Goal: Transaction & Acquisition: Download file/media

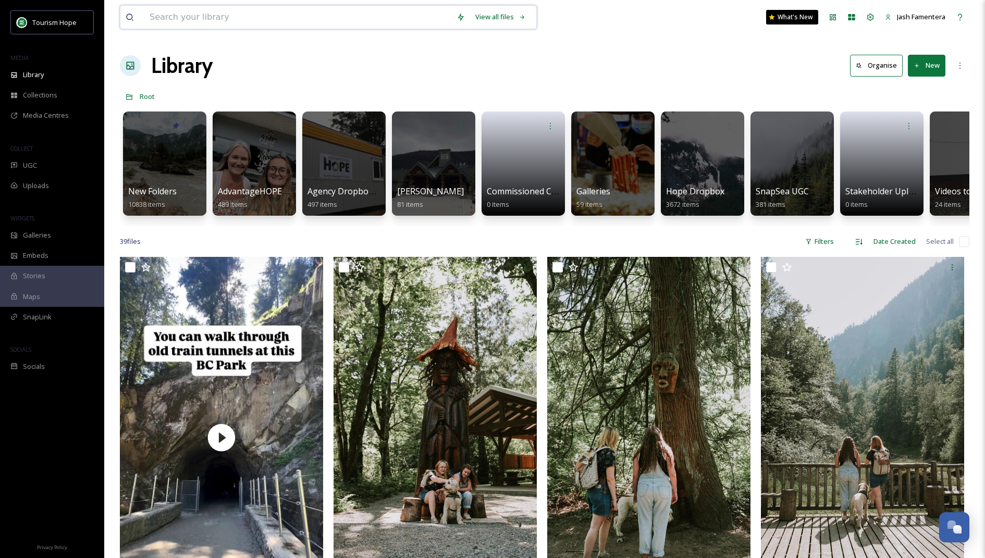
click at [362, 11] on input at bounding box center [297, 17] width 307 height 23
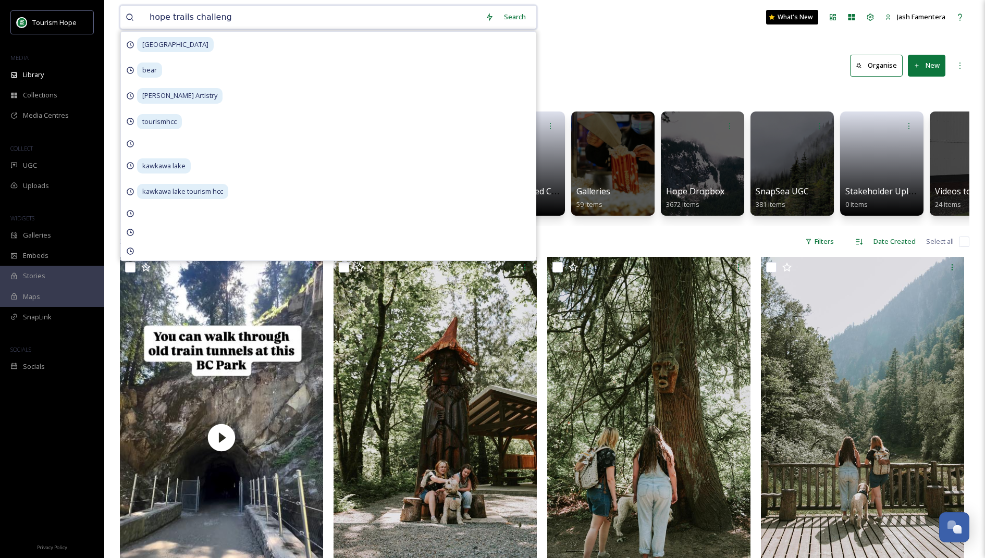
type input "hope trails challenge"
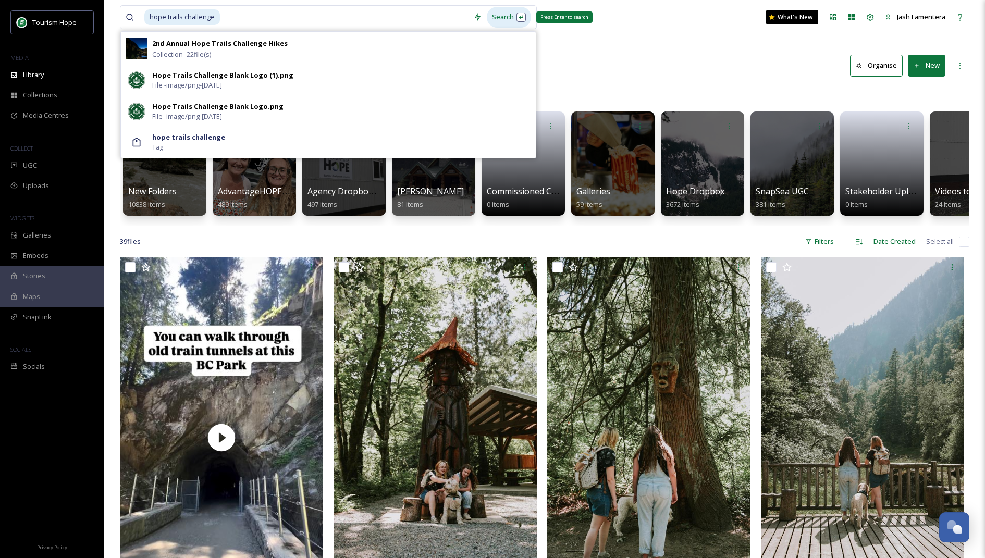
click at [511, 12] on div "Search Press Enter to search" at bounding box center [509, 17] width 44 height 20
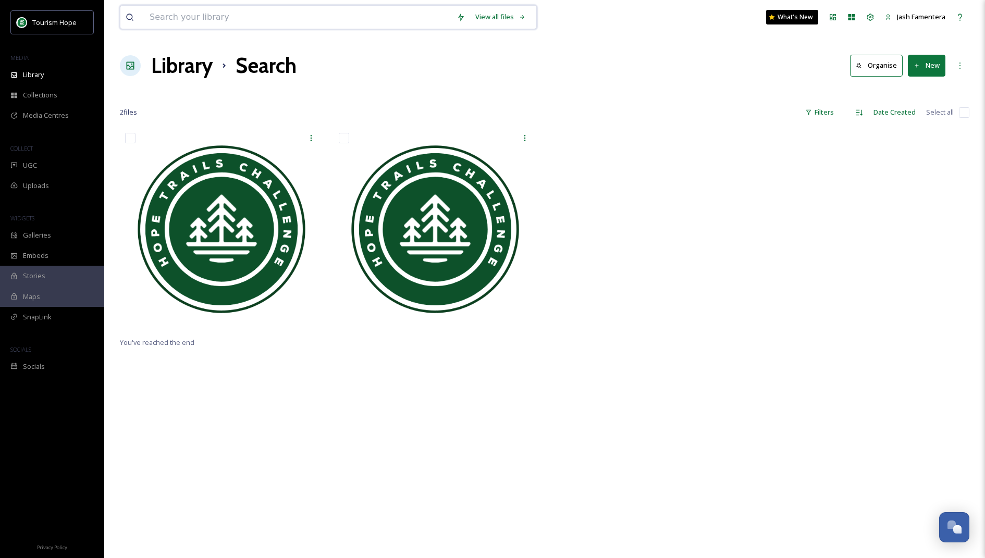
click at [392, 14] on input at bounding box center [297, 17] width 307 height 23
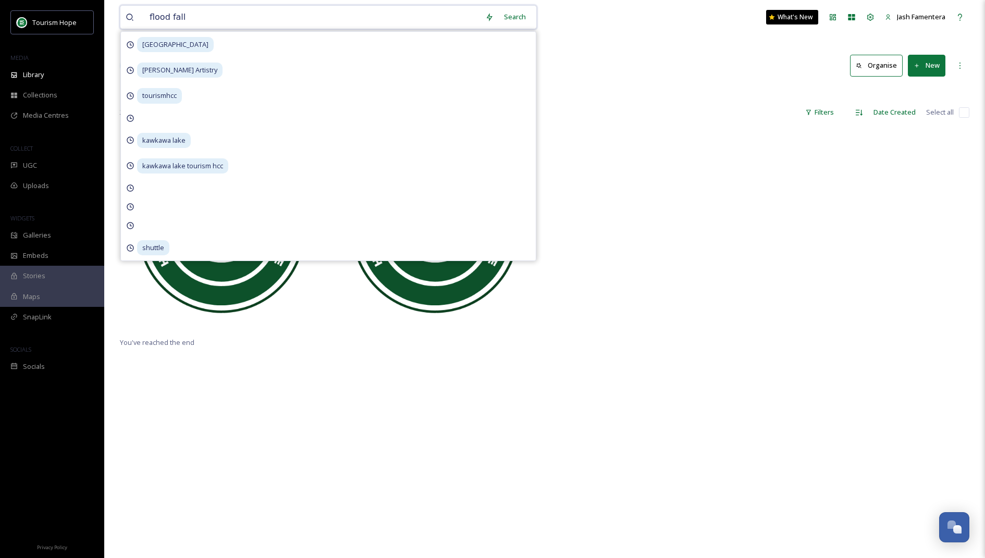
type input "flood falls"
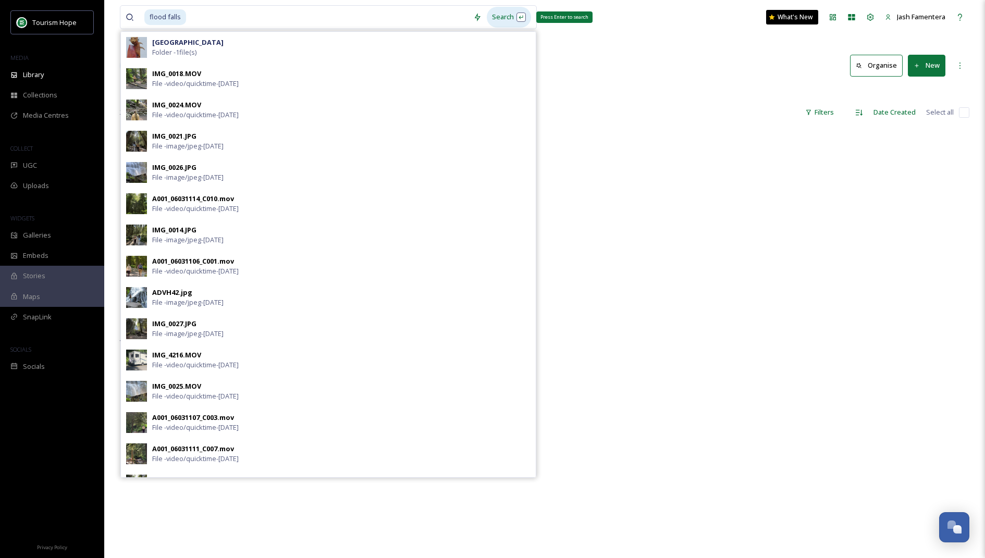
click at [504, 26] on div "Search Press Enter to search" at bounding box center [509, 17] width 44 height 20
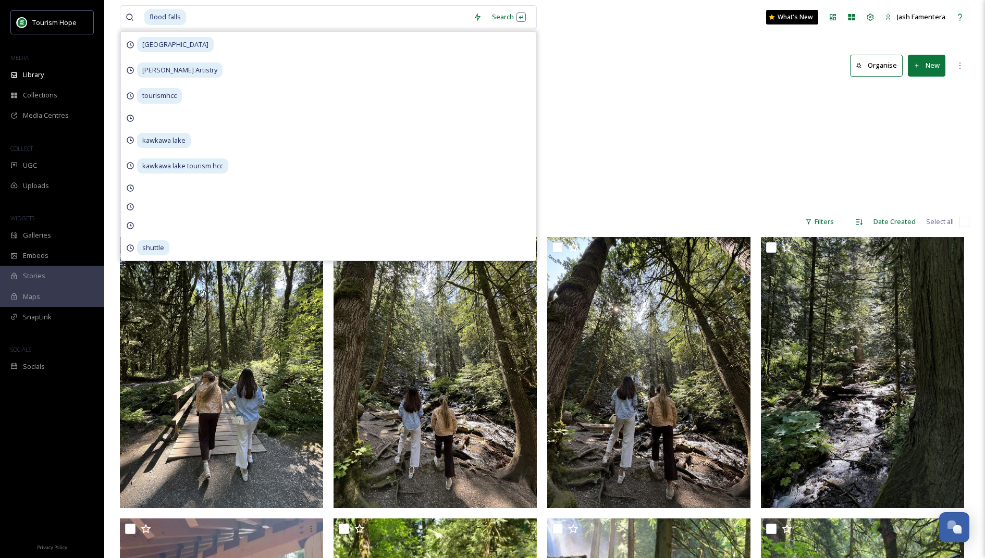
click at [625, 148] on div "Lakes, Rivers, & Waterfalls Flood Falls 1 item" at bounding box center [545, 147] width 850 height 120
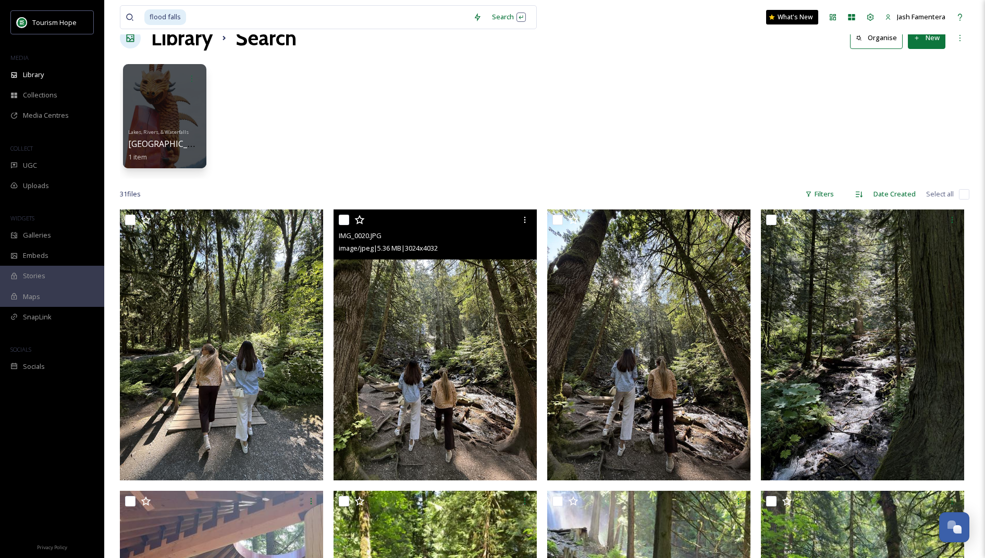
scroll to position [31, 0]
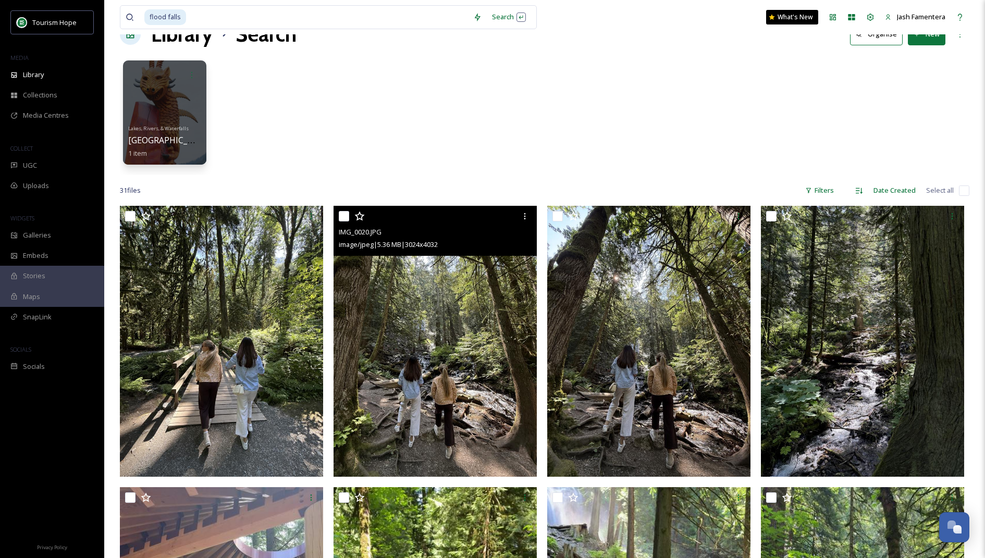
click at [465, 345] on img at bounding box center [435, 341] width 203 height 271
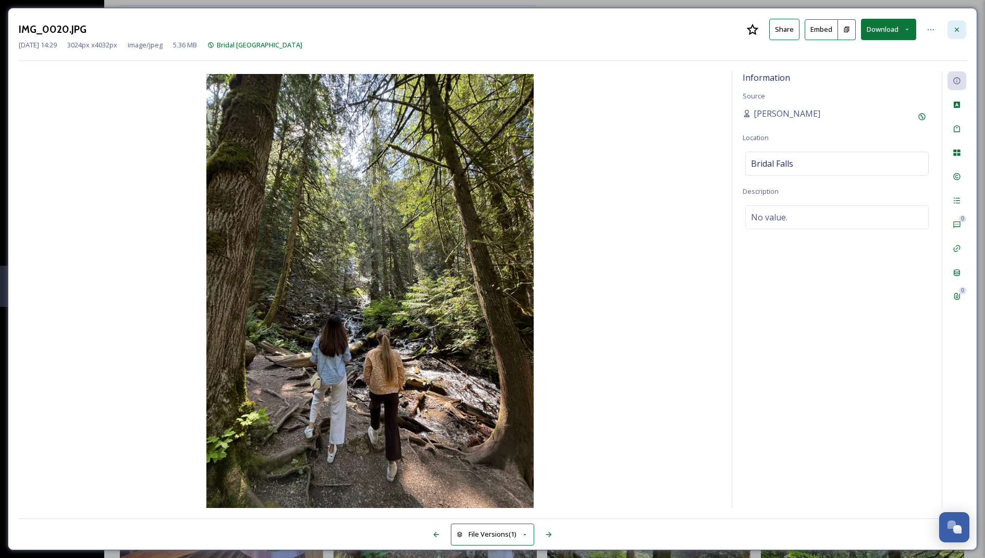
click at [958, 26] on icon at bounding box center [957, 30] width 8 height 8
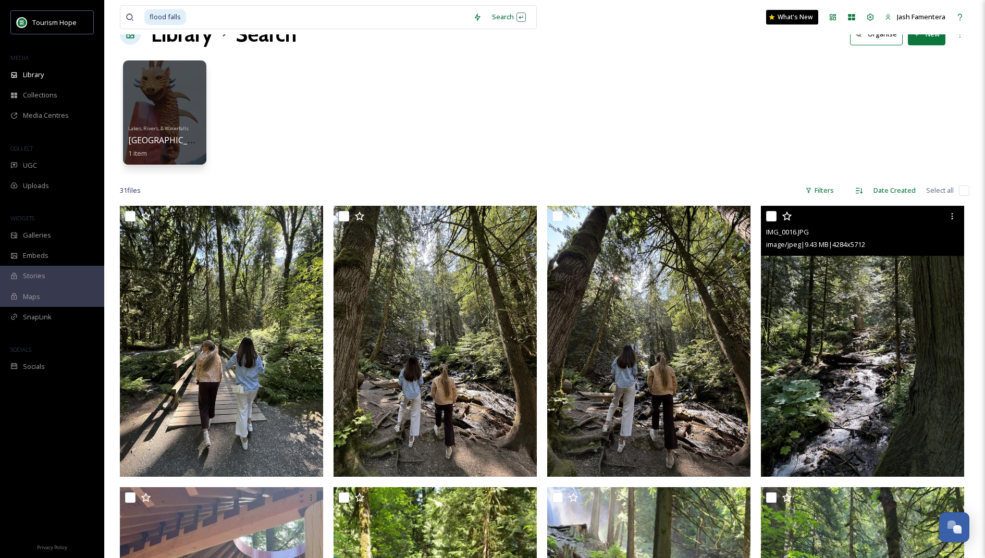
click at [864, 442] on img at bounding box center [862, 341] width 203 height 271
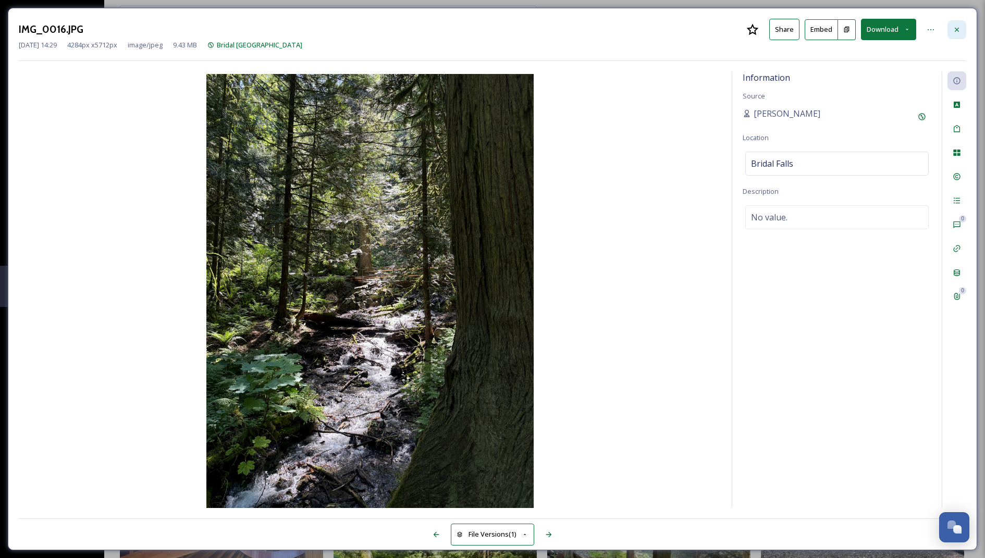
click at [960, 32] on icon at bounding box center [957, 30] width 8 height 8
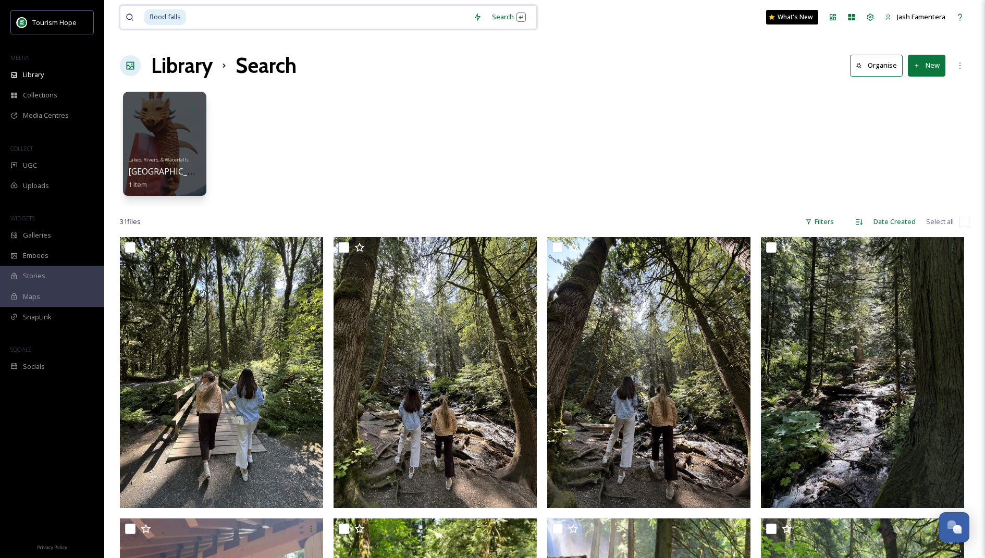
click at [275, 18] on input at bounding box center [327, 17] width 281 height 23
type input "f"
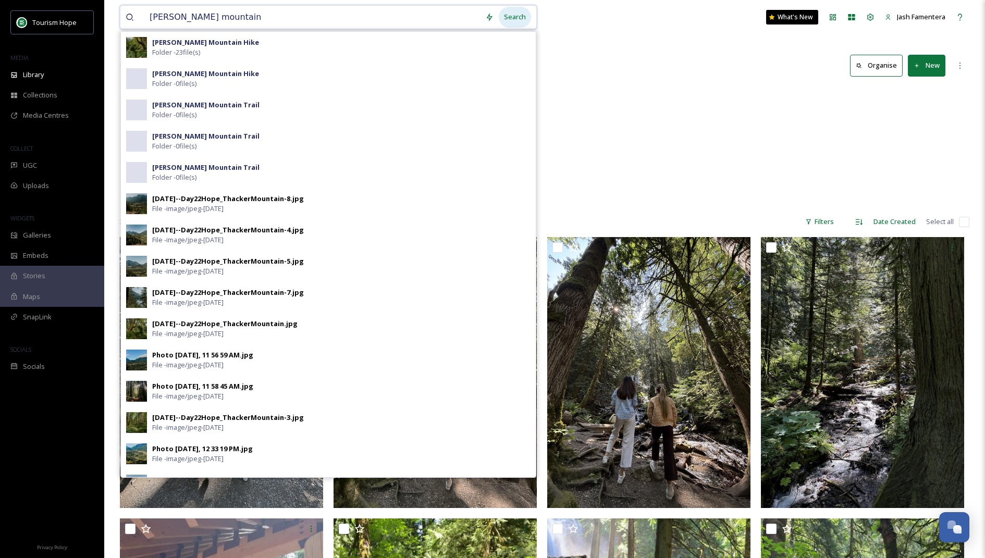
type input "[PERSON_NAME] mountain"
click at [508, 23] on div "Search" at bounding box center [515, 17] width 32 height 20
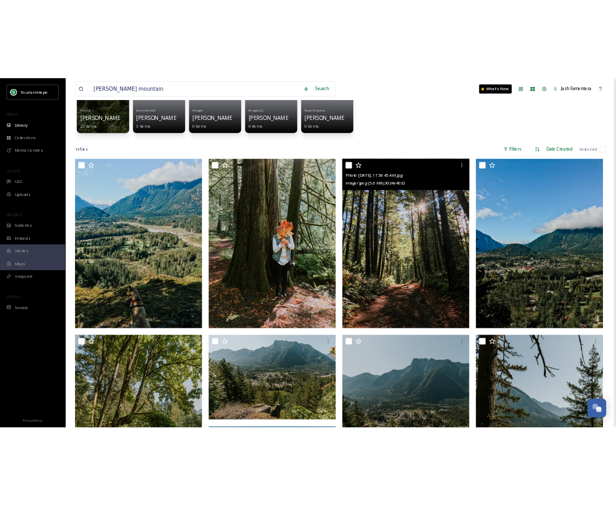
scroll to position [95, 0]
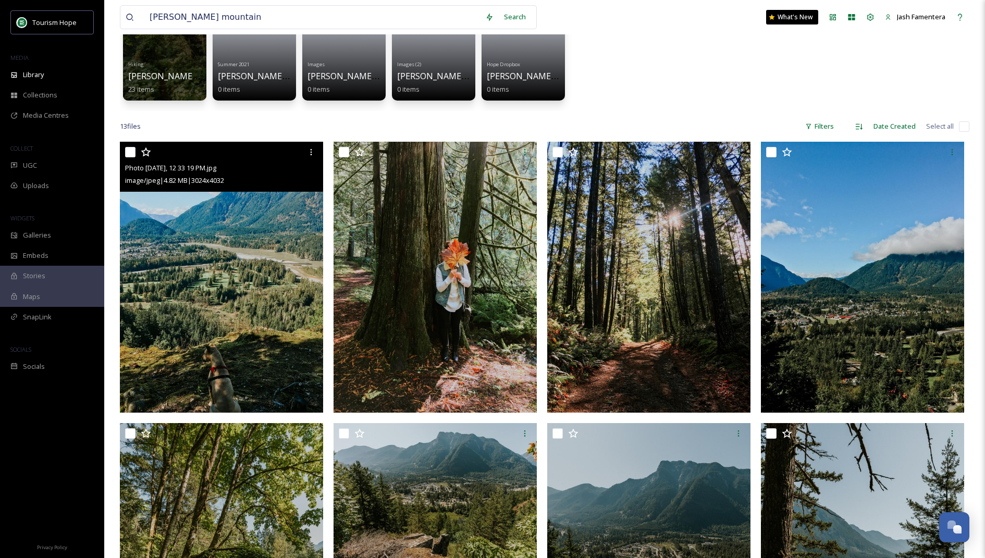
click at [300, 257] on img at bounding box center [221, 277] width 203 height 271
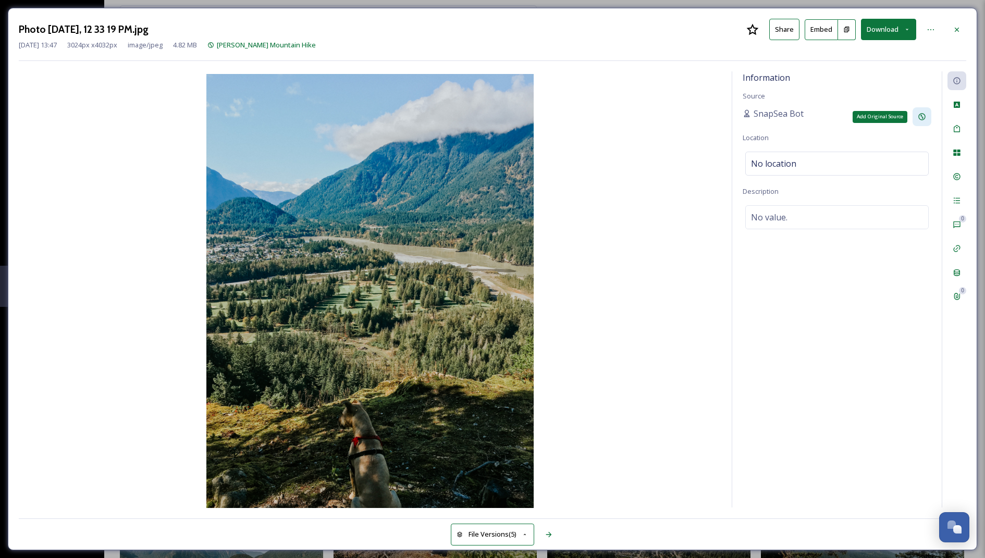
click at [918, 116] on icon at bounding box center [922, 117] width 8 height 8
click at [959, 107] on icon at bounding box center [957, 105] width 6 height 6
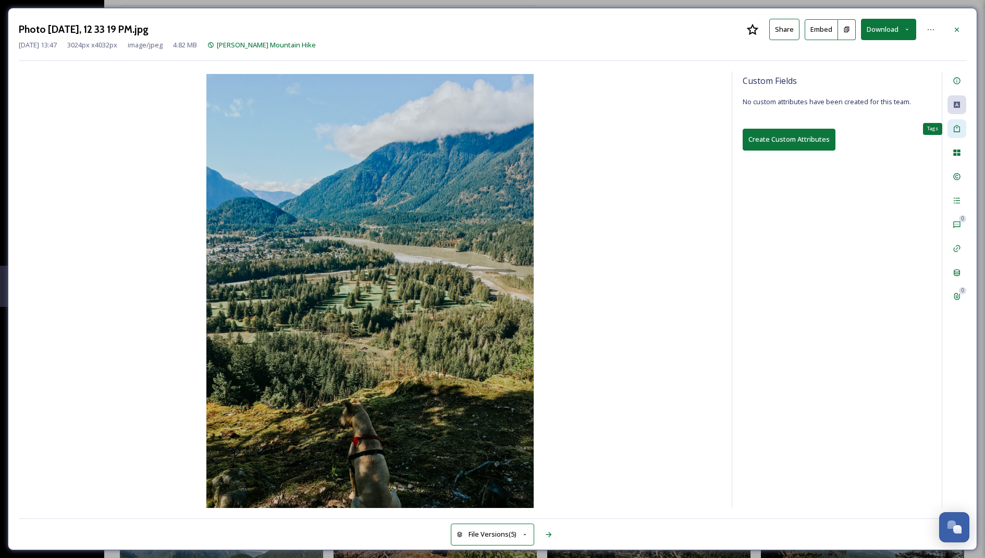
click at [960, 125] on icon at bounding box center [957, 129] width 8 height 8
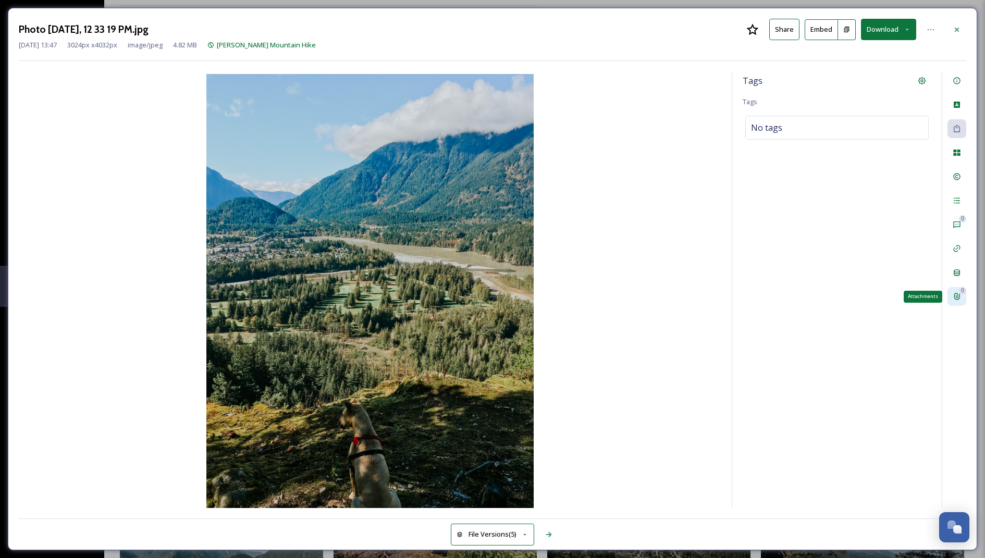
click at [950, 290] on div "0 Attachments" at bounding box center [957, 296] width 19 height 19
click at [958, 272] on icon at bounding box center [957, 273] width 6 height 7
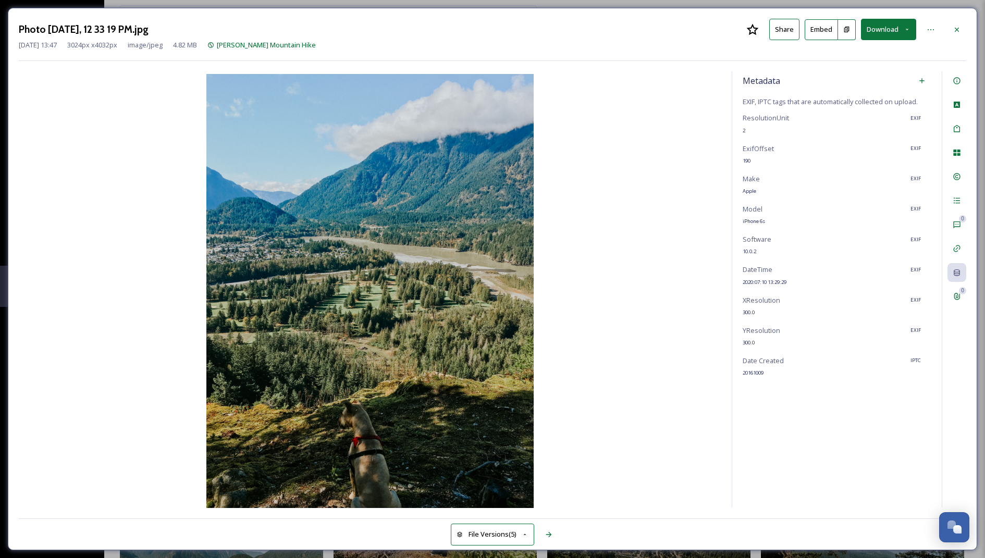
click at [956, 238] on div "0 0" at bounding box center [954, 289] width 25 height 436
click at [957, 248] on icon at bounding box center [957, 249] width 7 height 7
click at [946, 223] on div "0 0" at bounding box center [954, 289] width 25 height 436
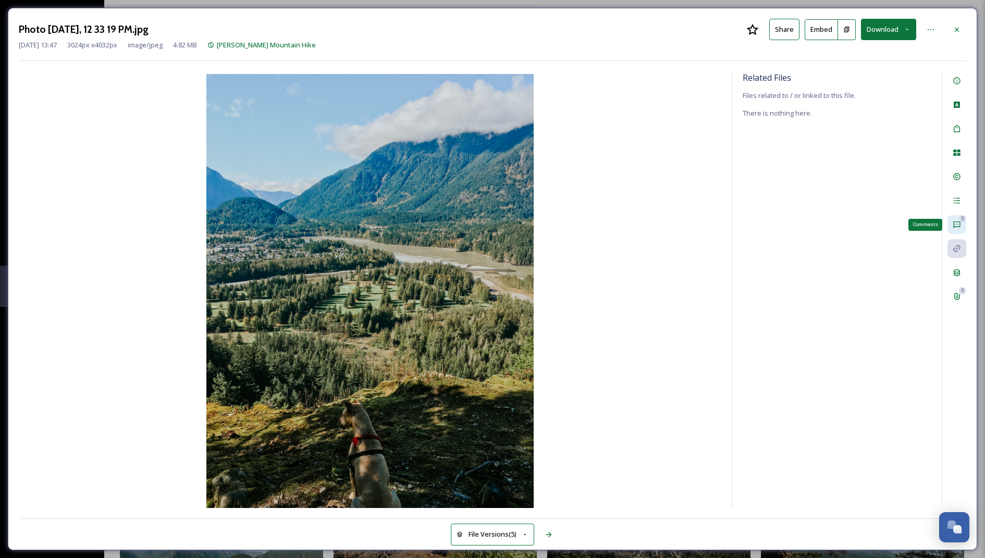
click at [954, 223] on icon at bounding box center [957, 225] width 7 height 7
click at [961, 205] on div "Activity" at bounding box center [957, 200] width 19 height 19
click at [957, 185] on div "0 0" at bounding box center [954, 289] width 25 height 436
click at [953, 169] on div "Rights" at bounding box center [957, 176] width 19 height 19
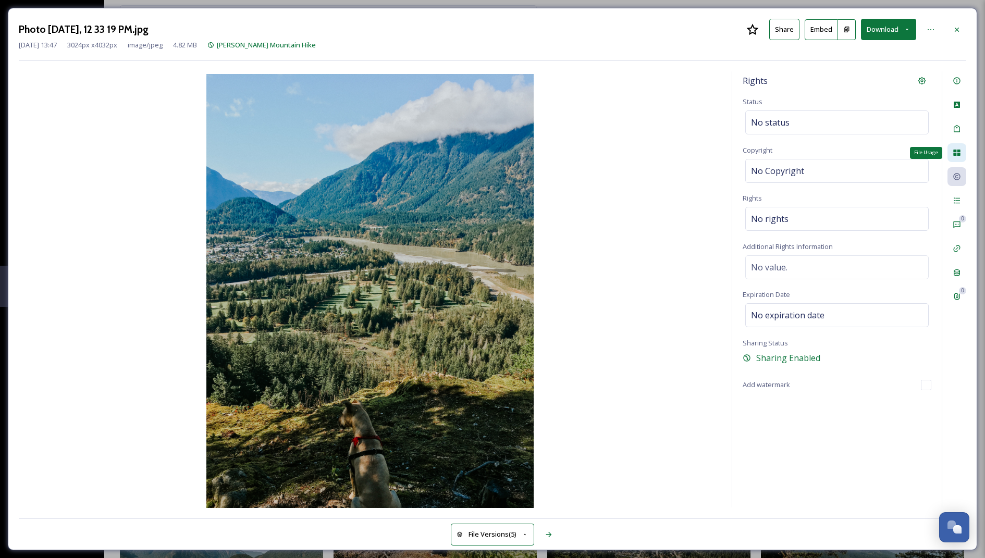
click at [952, 150] on div "File Usage" at bounding box center [957, 152] width 19 height 19
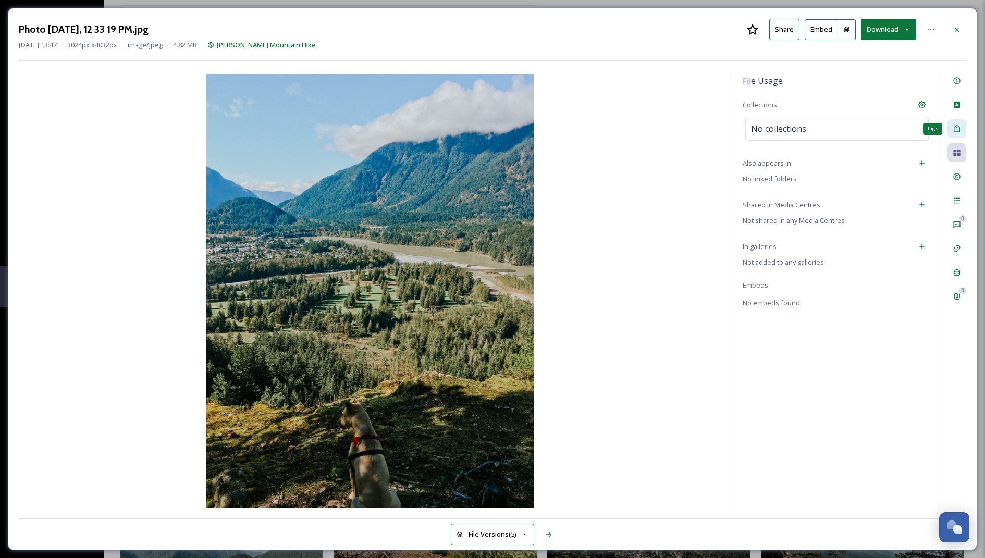
click at [954, 137] on div "Tags" at bounding box center [957, 128] width 19 height 19
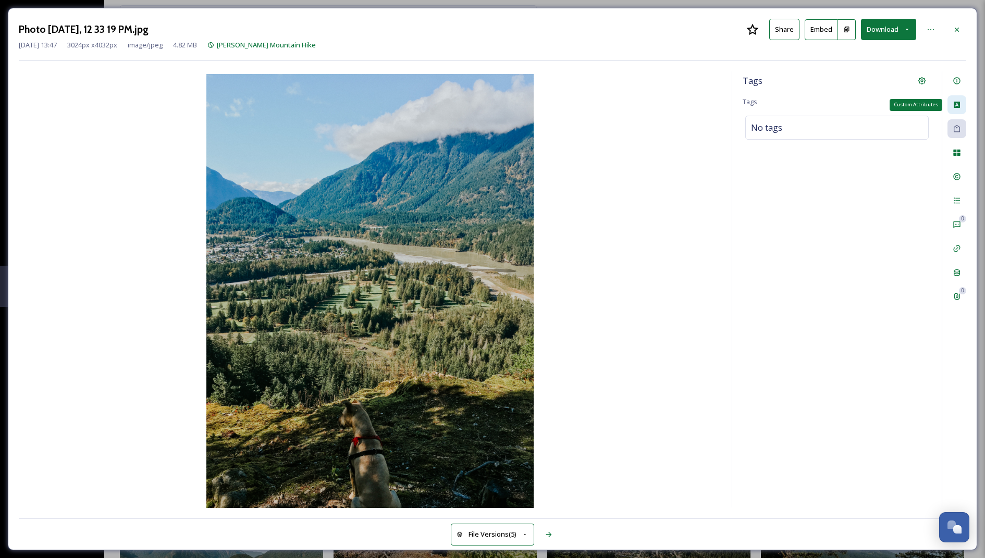
click at [955, 104] on icon at bounding box center [957, 105] width 6 height 6
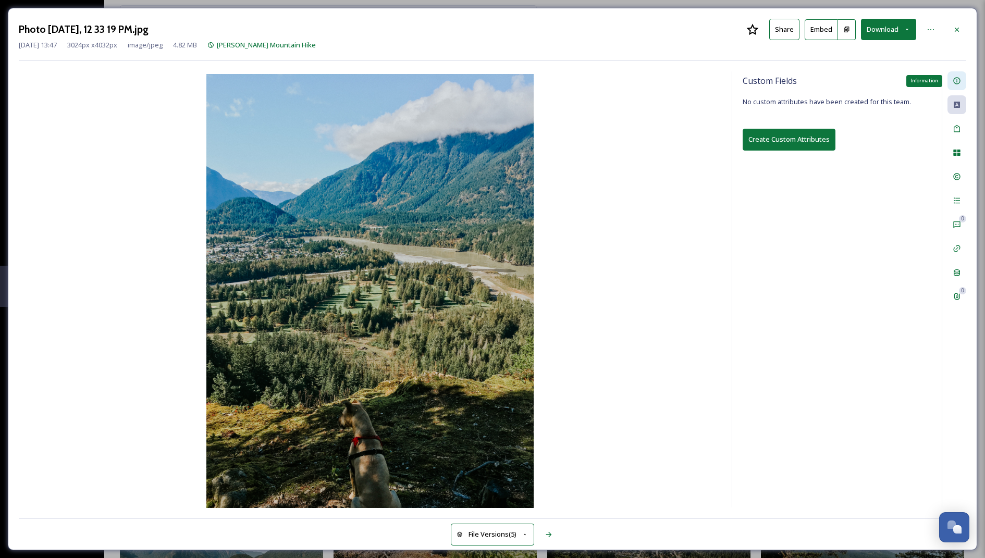
click at [957, 75] on div "Information" at bounding box center [957, 80] width 19 height 19
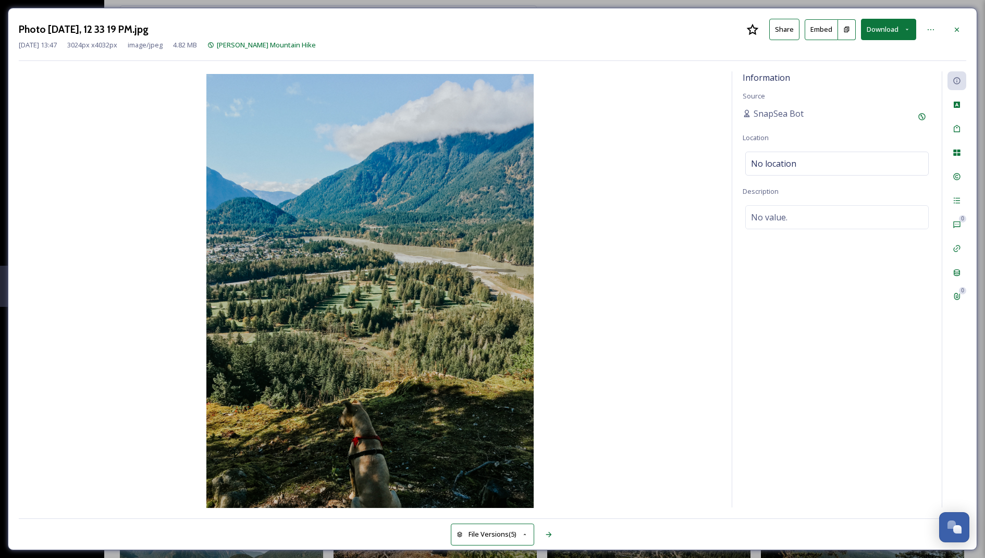
click at [886, 30] on button "Download" at bounding box center [888, 29] width 55 height 21
click at [868, 67] on div "Download Large (1500 x 2000)" at bounding box center [861, 74] width 109 height 20
click at [956, 23] on div at bounding box center [957, 29] width 19 height 19
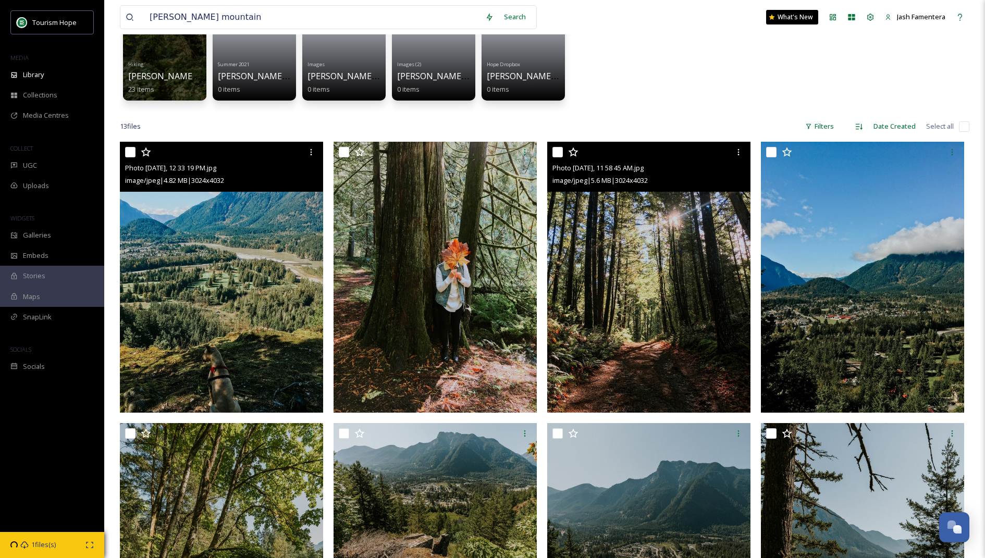
click at [666, 296] on img at bounding box center [648, 277] width 203 height 271
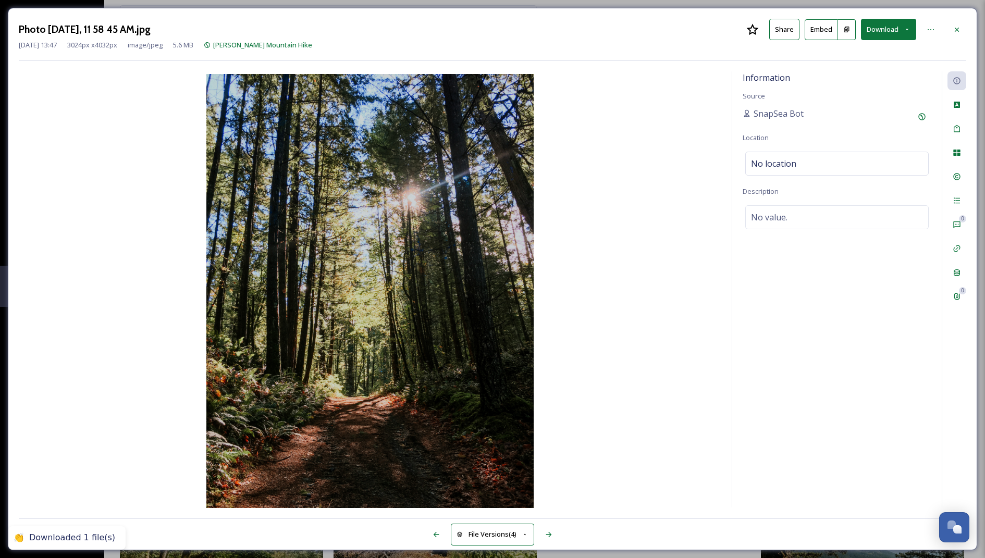
click at [902, 27] on button "Download" at bounding box center [888, 29] width 55 height 21
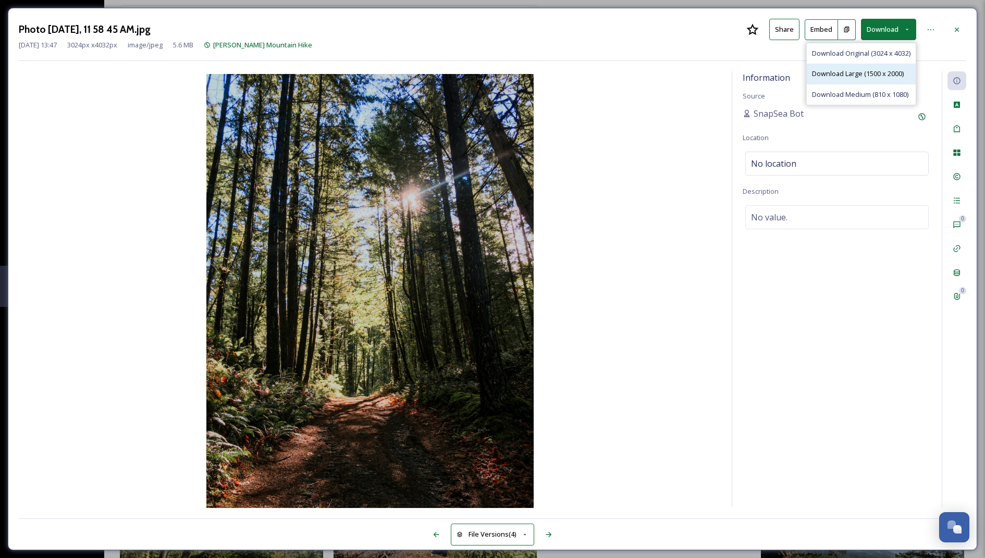
click at [844, 69] on span "Download Large (1500 x 2000)" at bounding box center [858, 74] width 92 height 10
